Goal: Task Accomplishment & Management: Use online tool/utility

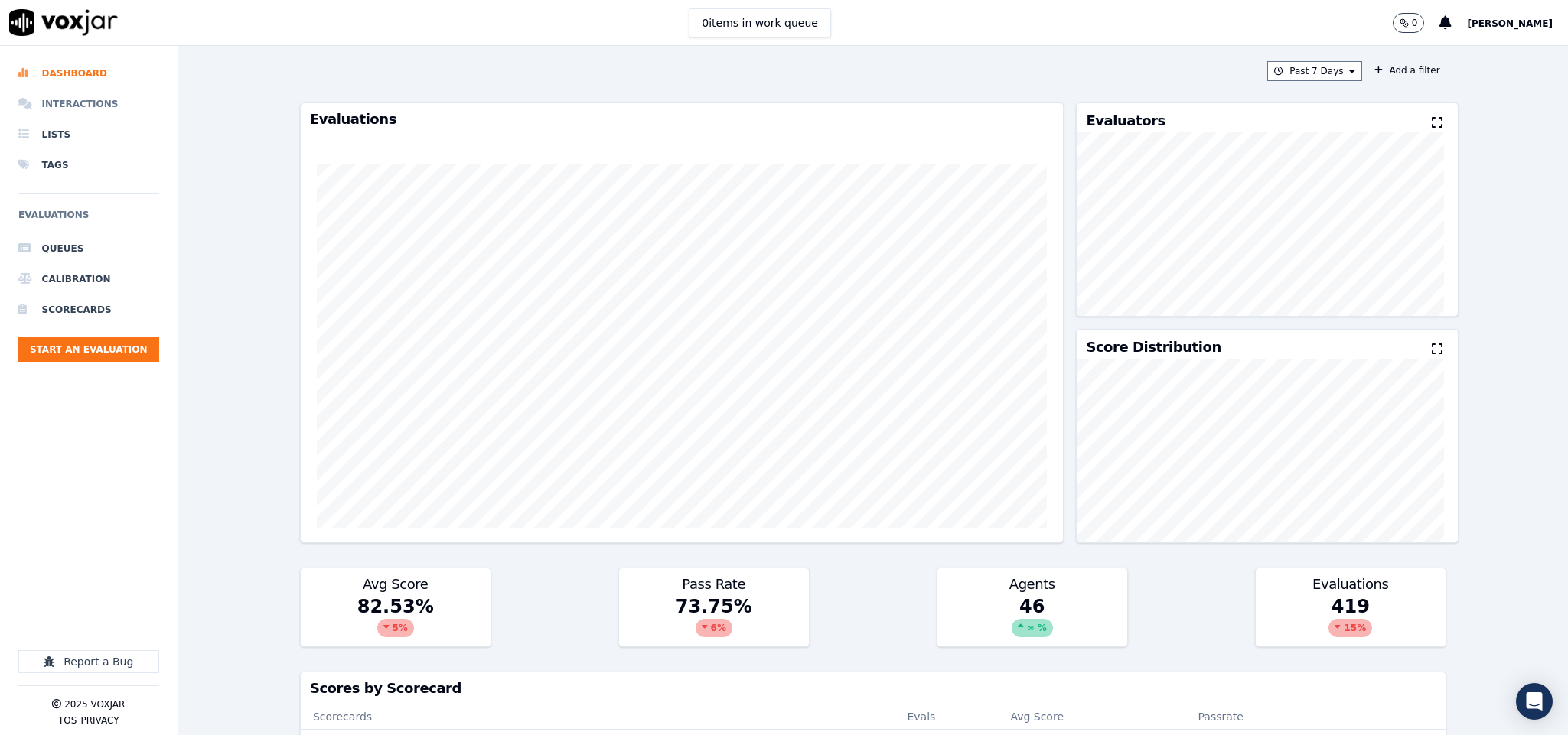
click at [46, 108] on li "Interactions" at bounding box center [89, 104] width 141 height 31
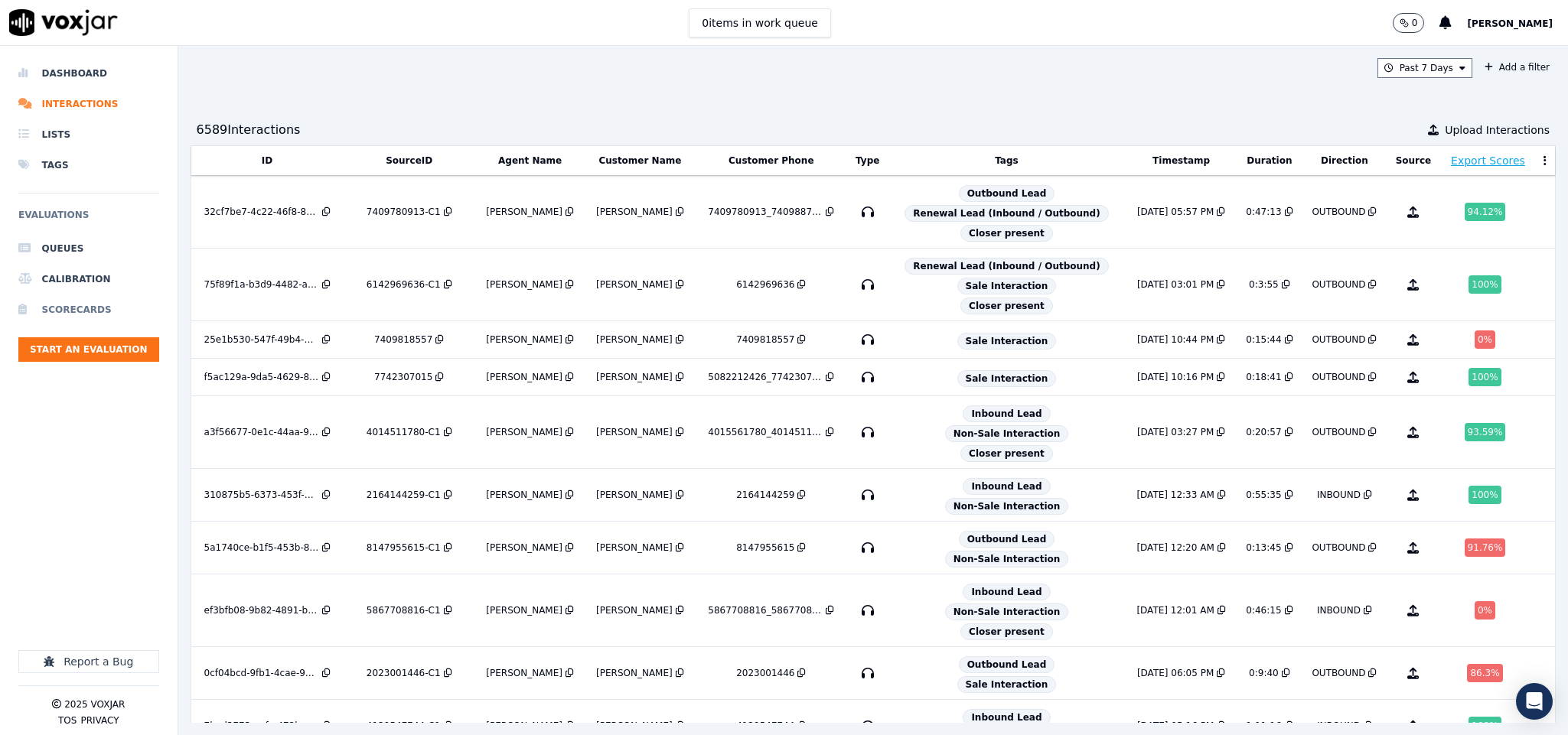
click at [68, 80] on li "Dashboard" at bounding box center [89, 73] width 141 height 31
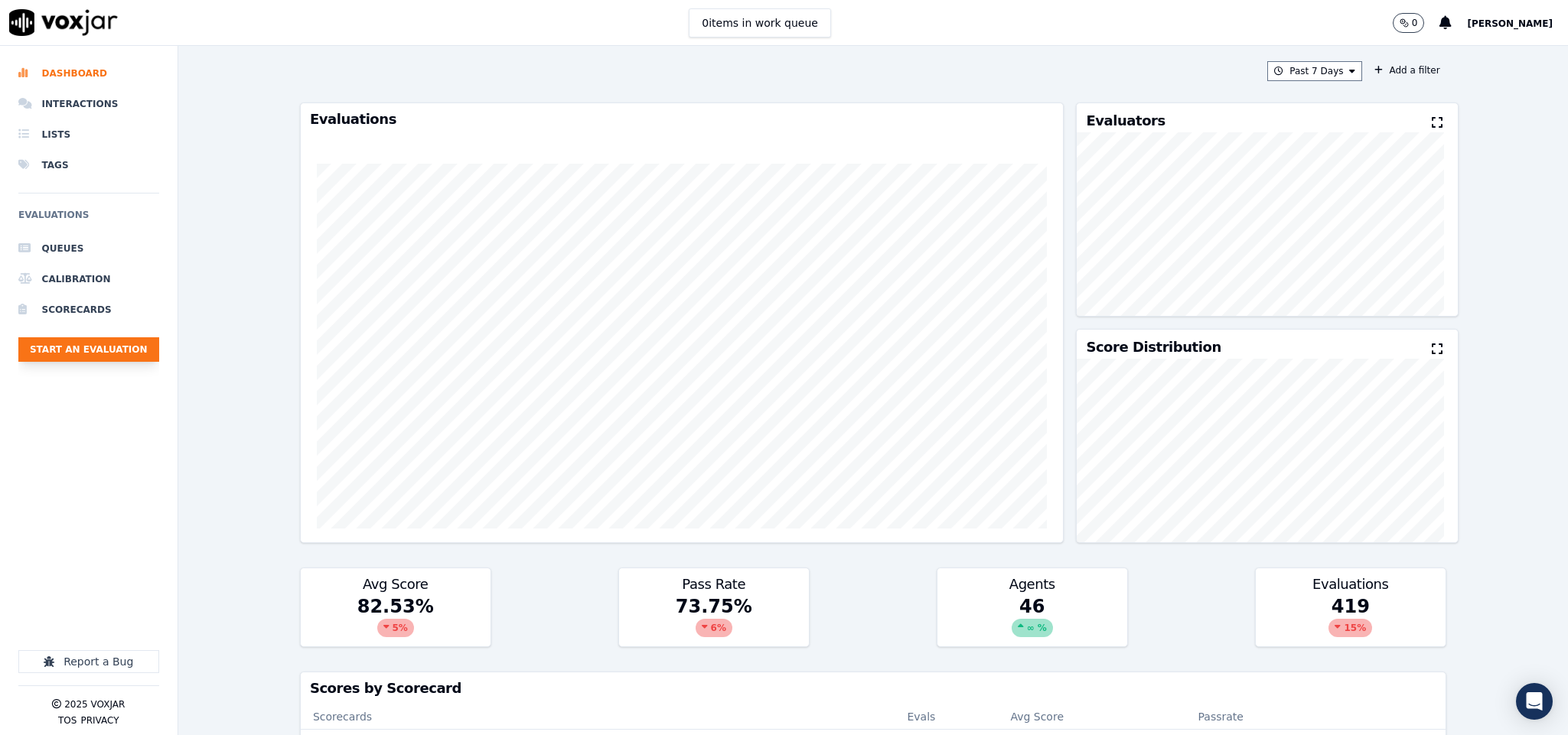
click at [74, 343] on button "Start an Evaluation" at bounding box center [89, 349] width 141 height 24
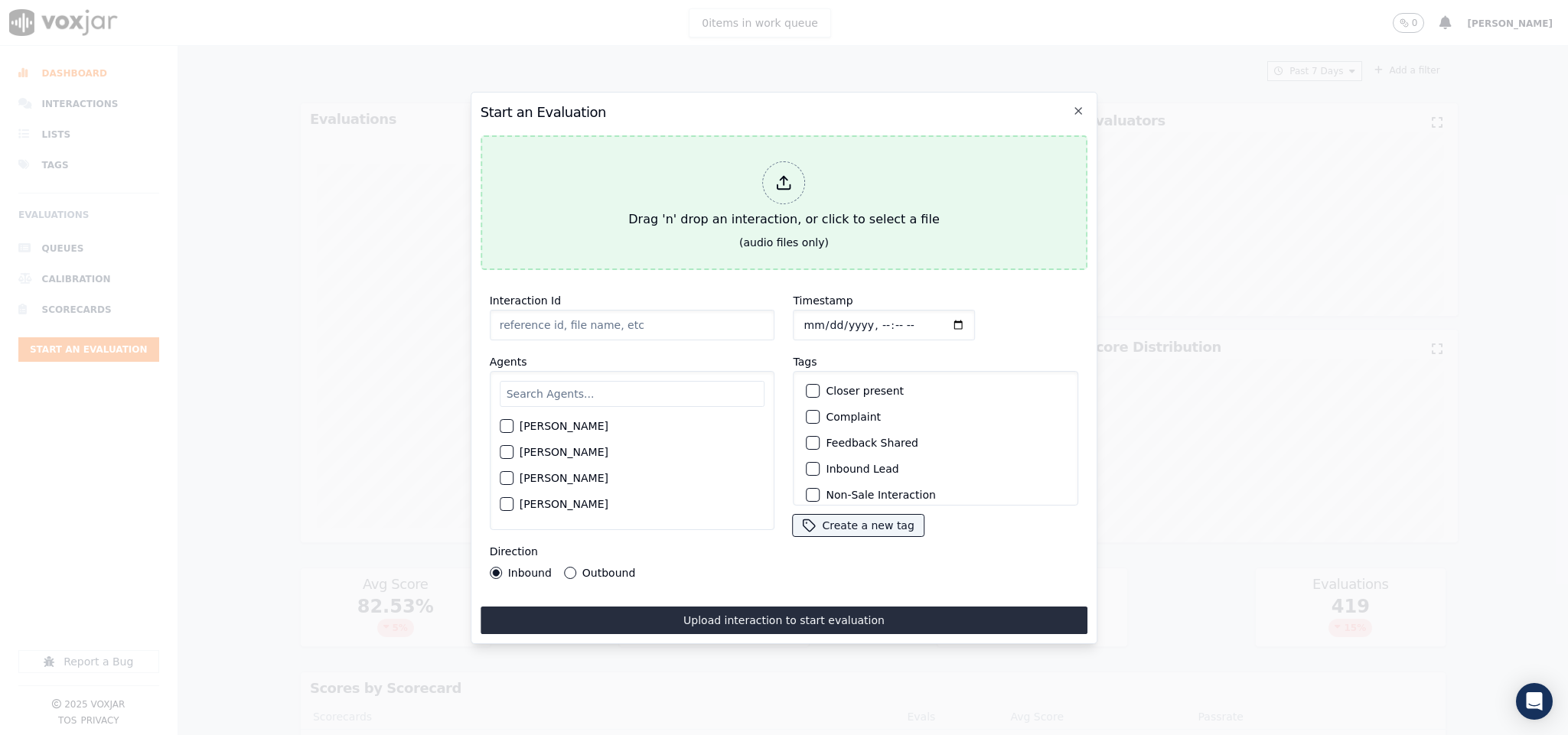
click at [765, 173] on div at bounding box center [784, 183] width 43 height 42
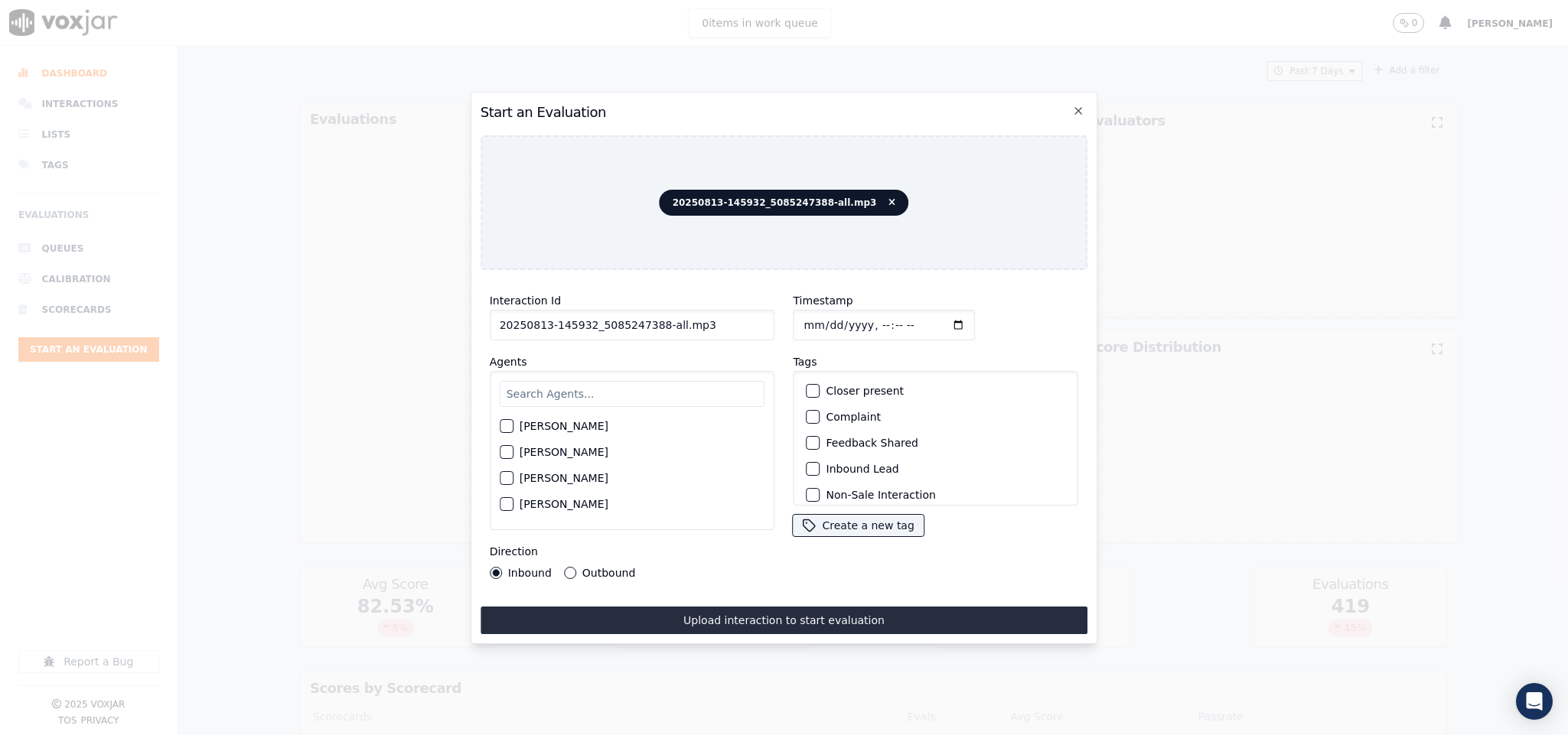
drag, startPoint x: 653, startPoint y: 319, endPoint x: 760, endPoint y: 324, distance: 107.1
click at [760, 324] on input "20250813-145932_5085247388-all.mp3" at bounding box center [632, 325] width 285 height 31
type input "20250813-145932_5085247388-C1"
click at [800, 319] on input "Timestamp" at bounding box center [884, 325] width 183 height 31
type input "[DATE]T18:47"
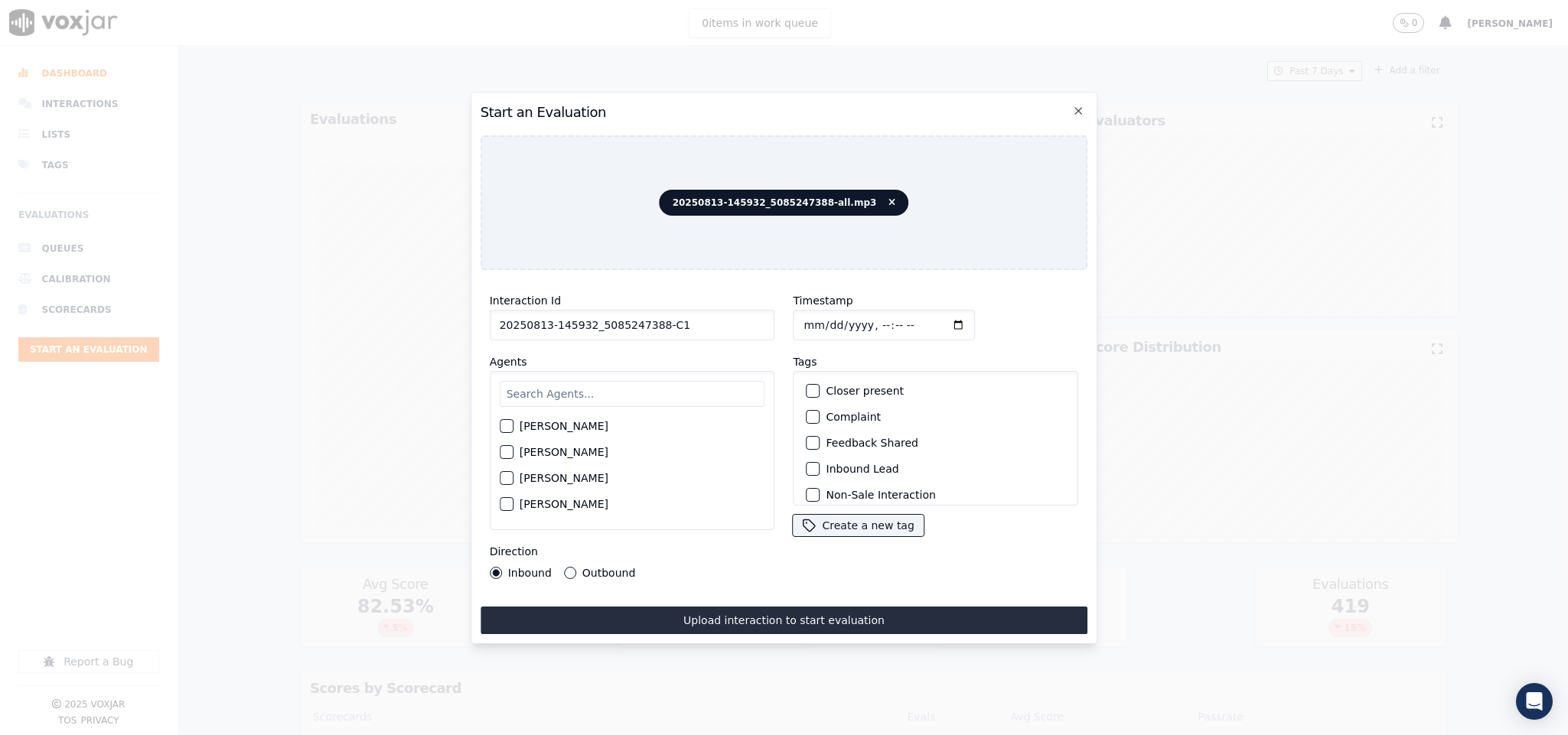
click at [639, 381] on input "text" at bounding box center [632, 393] width 266 height 26
type input "jan"
click at [510, 425] on div "button" at bounding box center [505, 430] width 11 height 11
click at [808, 388] on div "button" at bounding box center [813, 390] width 11 height 11
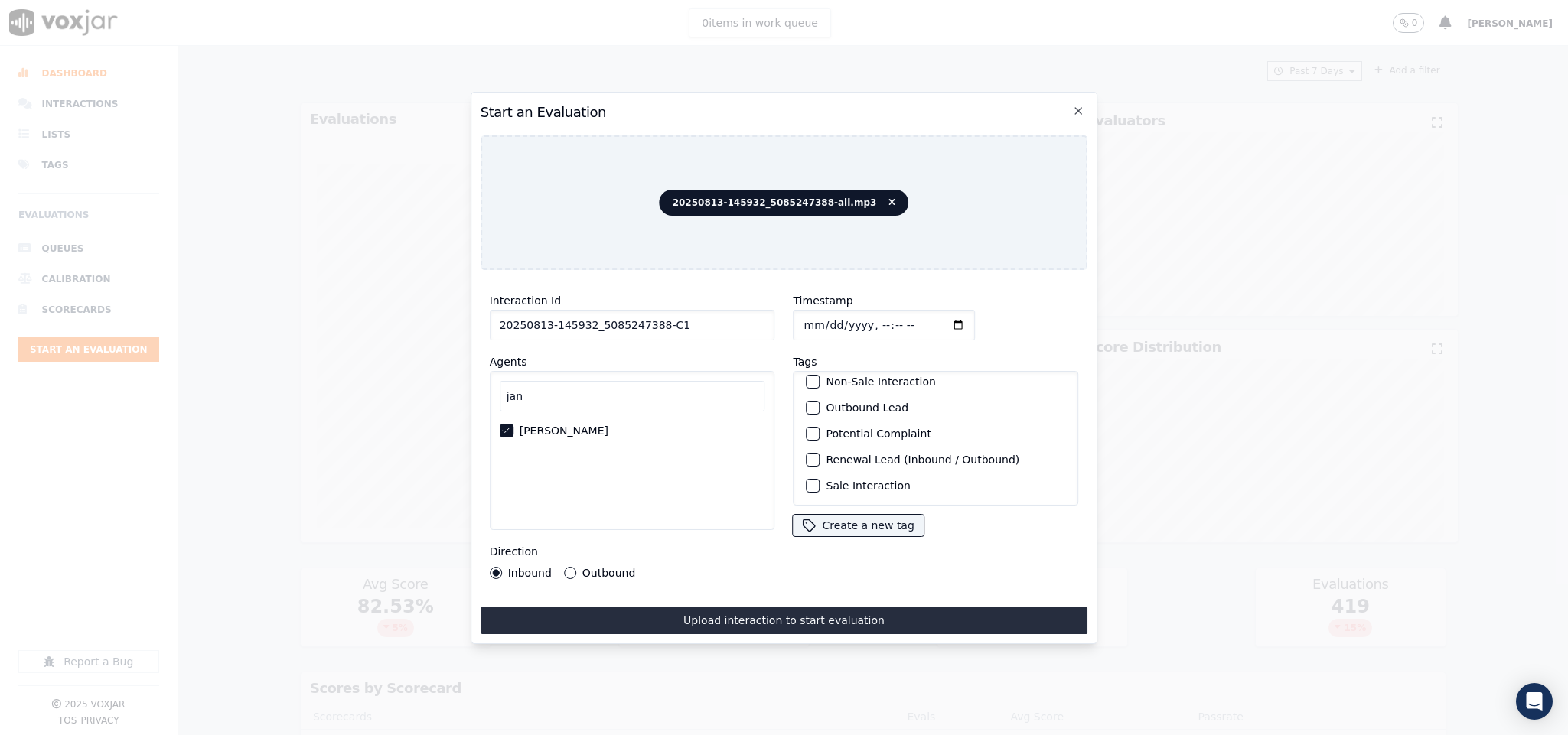
click at [808, 459] on div "button" at bounding box center [813, 460] width 11 height 11
click at [812, 479] on button "Sale Interaction" at bounding box center [813, 486] width 14 height 14
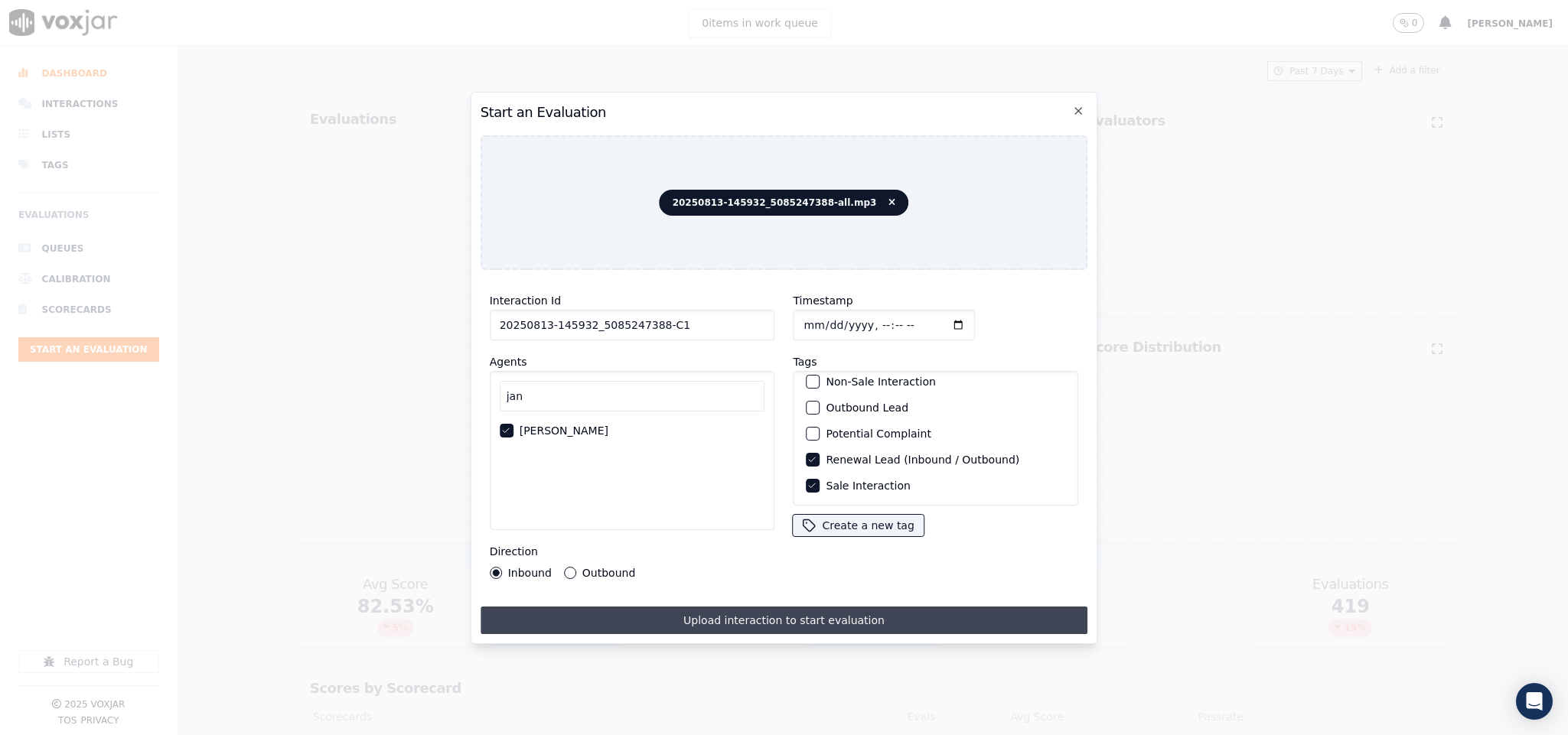
click at [728, 607] on button "Upload interaction to start evaluation" at bounding box center [784, 620] width 608 height 28
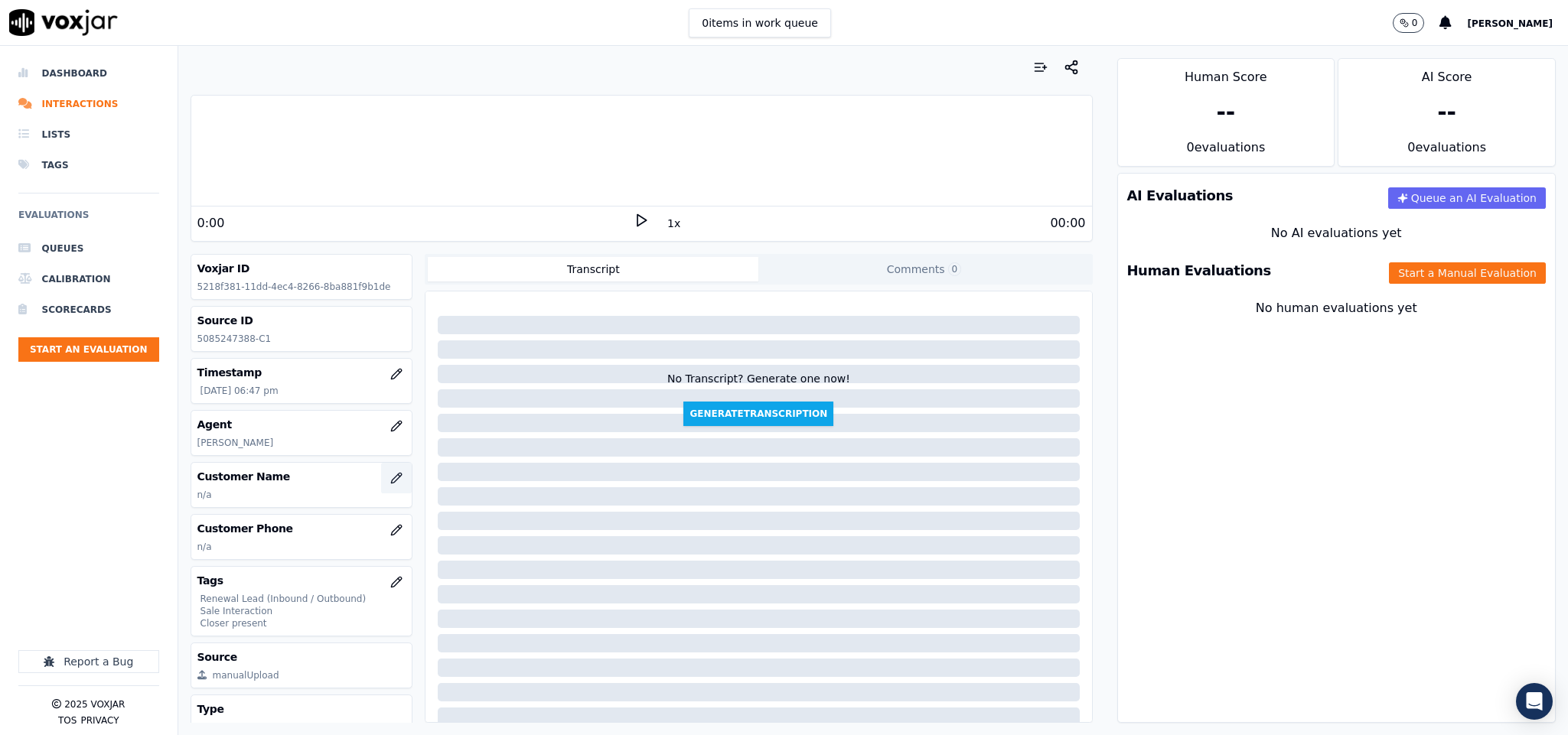
click at [392, 483] on icon "button" at bounding box center [397, 478] width 10 height 10
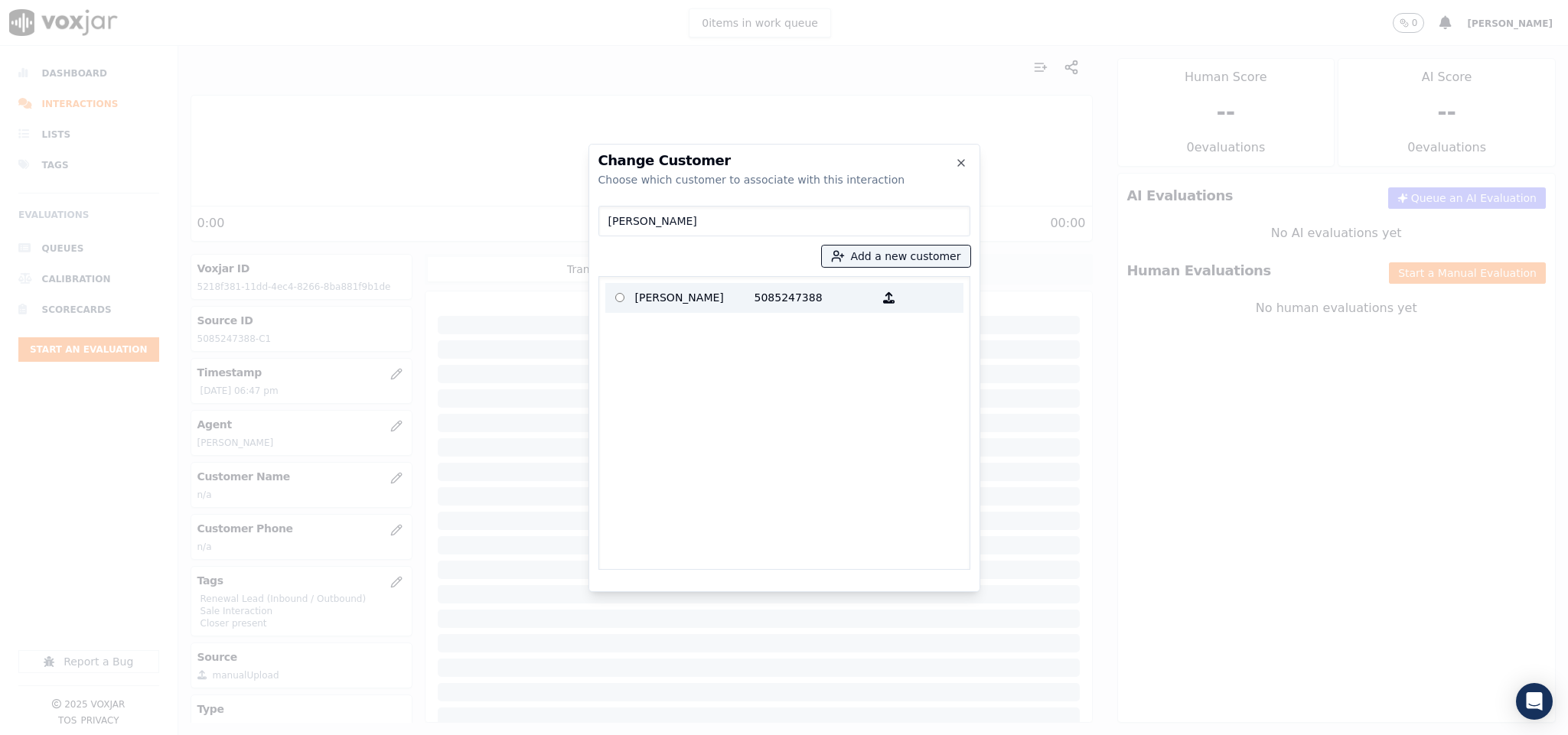
type input "[PERSON_NAME]"
click at [652, 292] on p "[PERSON_NAME]" at bounding box center [695, 297] width 120 height 24
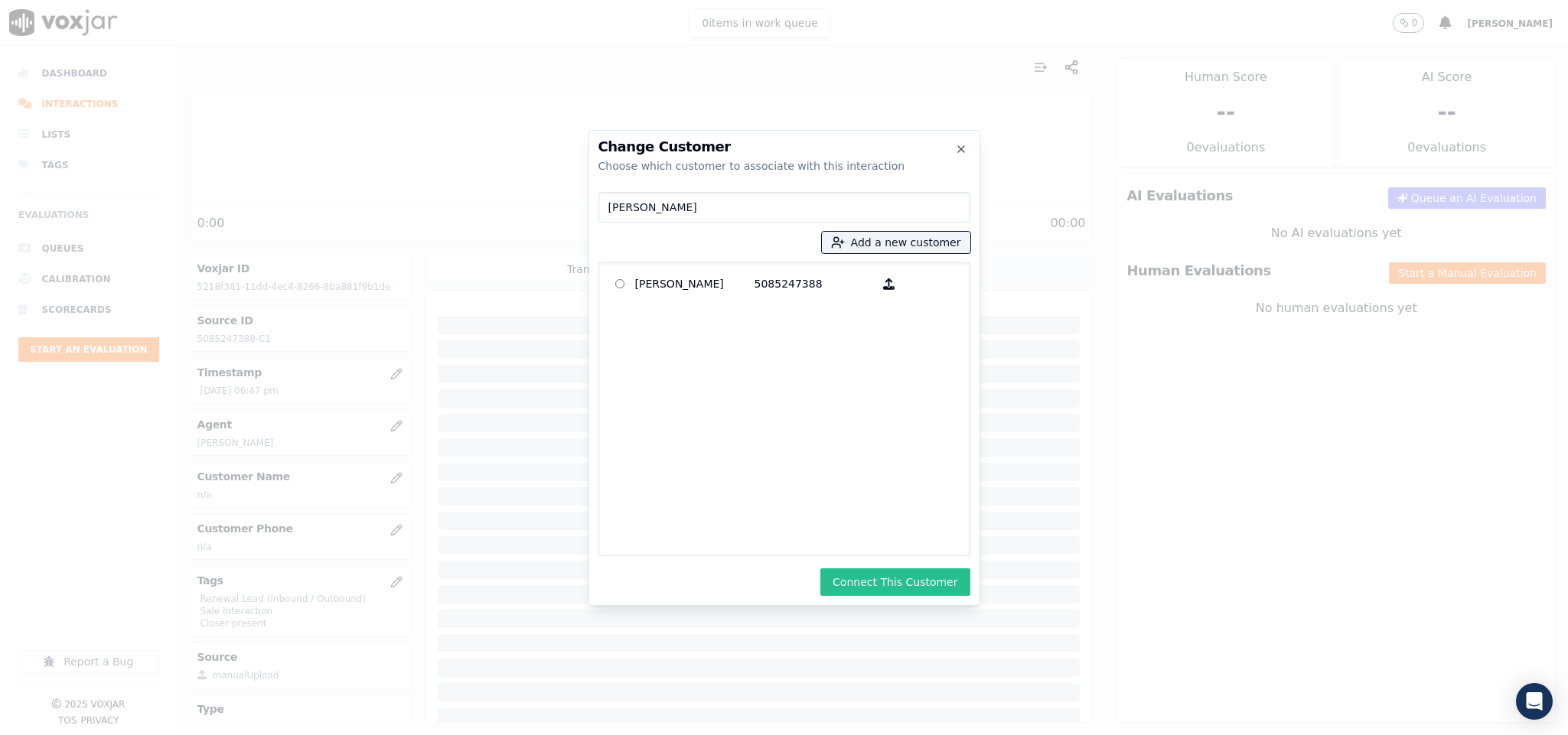
click at [900, 588] on button "Connect This Customer" at bounding box center [895, 582] width 149 height 28
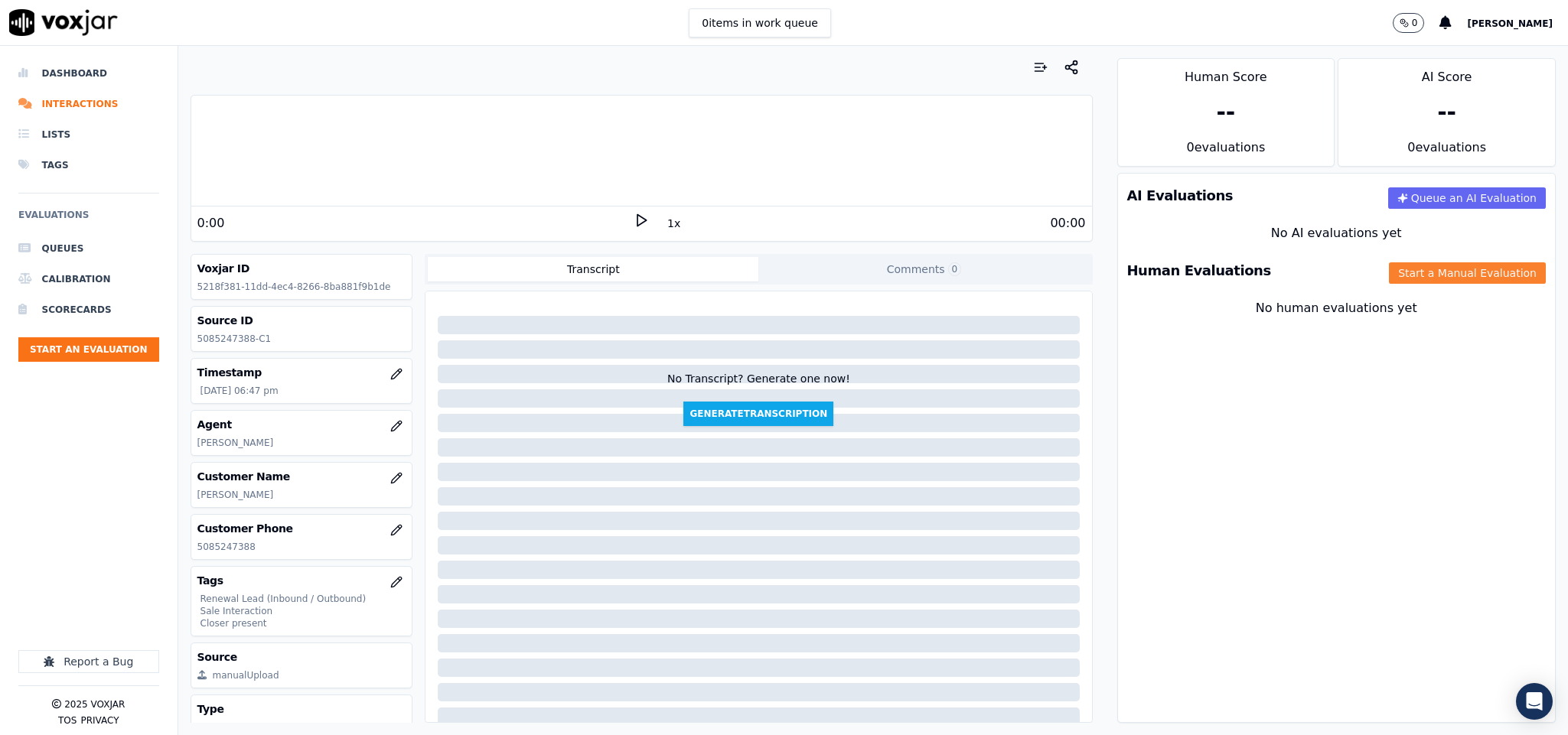
click at [1389, 282] on button "Start a Manual Evaluation" at bounding box center [1468, 273] width 157 height 21
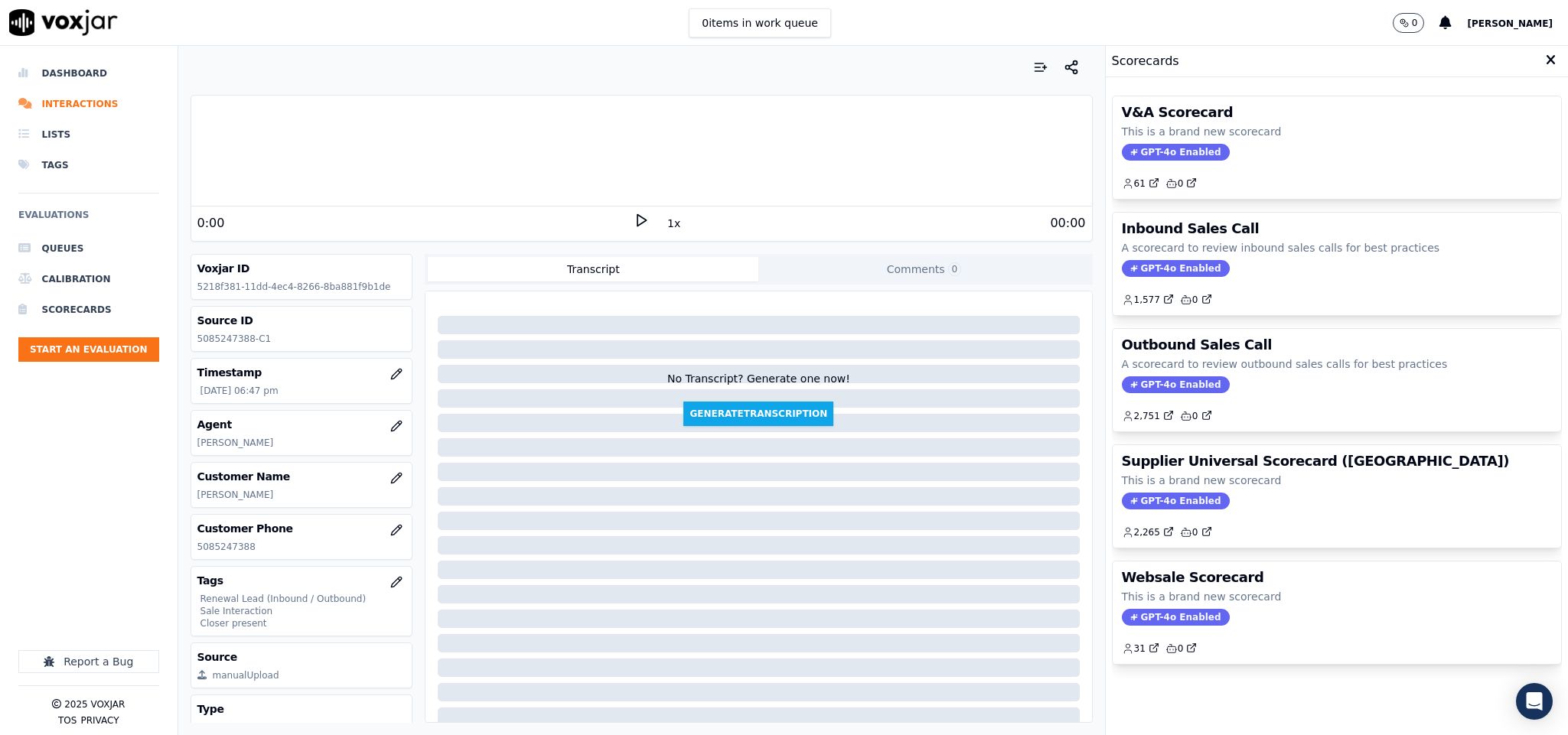
click at [1135, 267] on span "GPT-4o Enabled" at bounding box center [1176, 268] width 108 height 16
